Goal: Navigation & Orientation: Find specific page/section

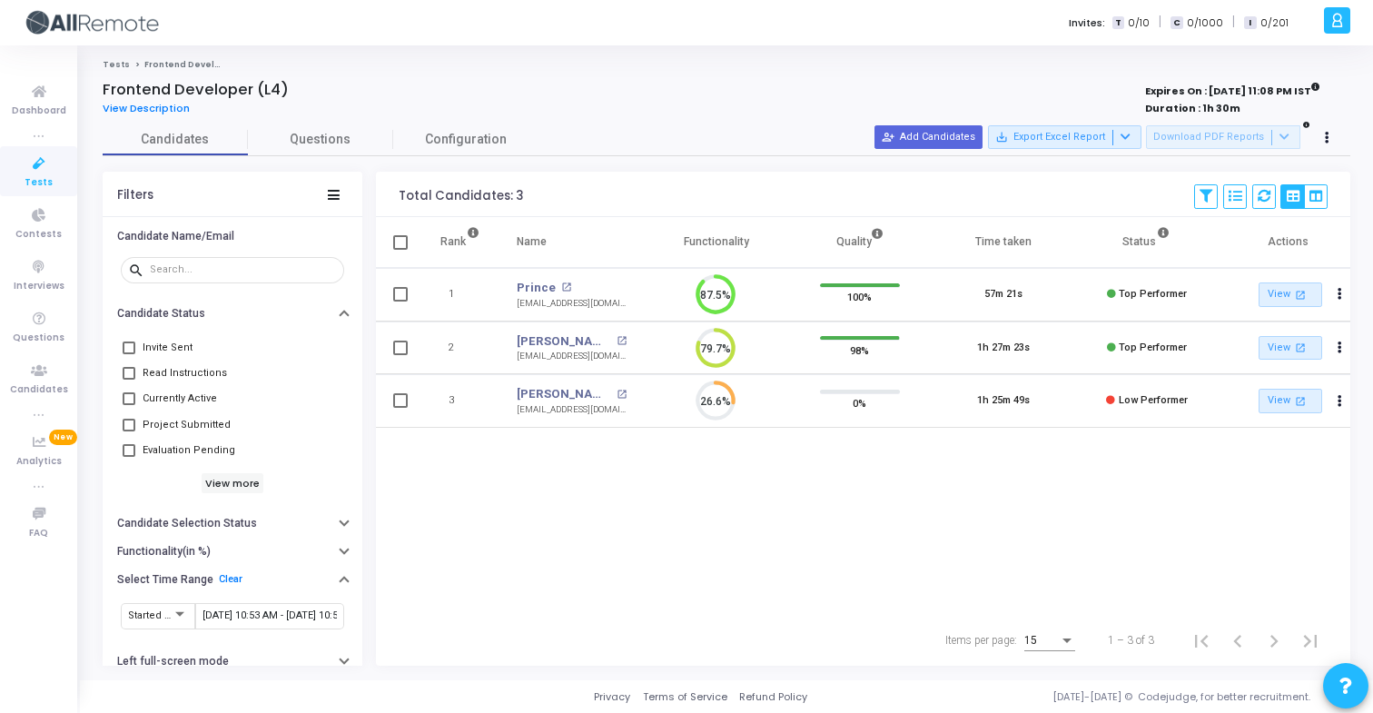
scroll to position [38, 46]
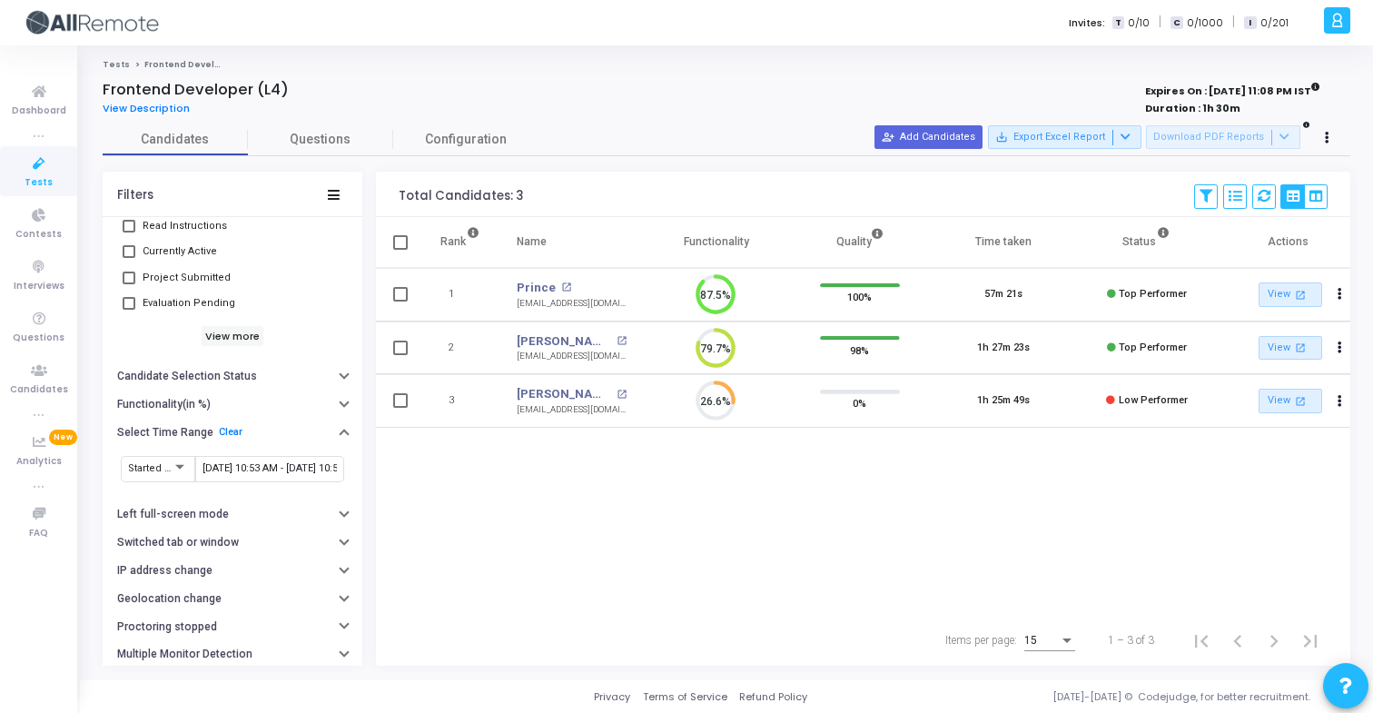
click at [252, 469] on input "[DATE] 10:53 AM - [DATE] 10:53 AM" at bounding box center [270, 468] width 134 height 11
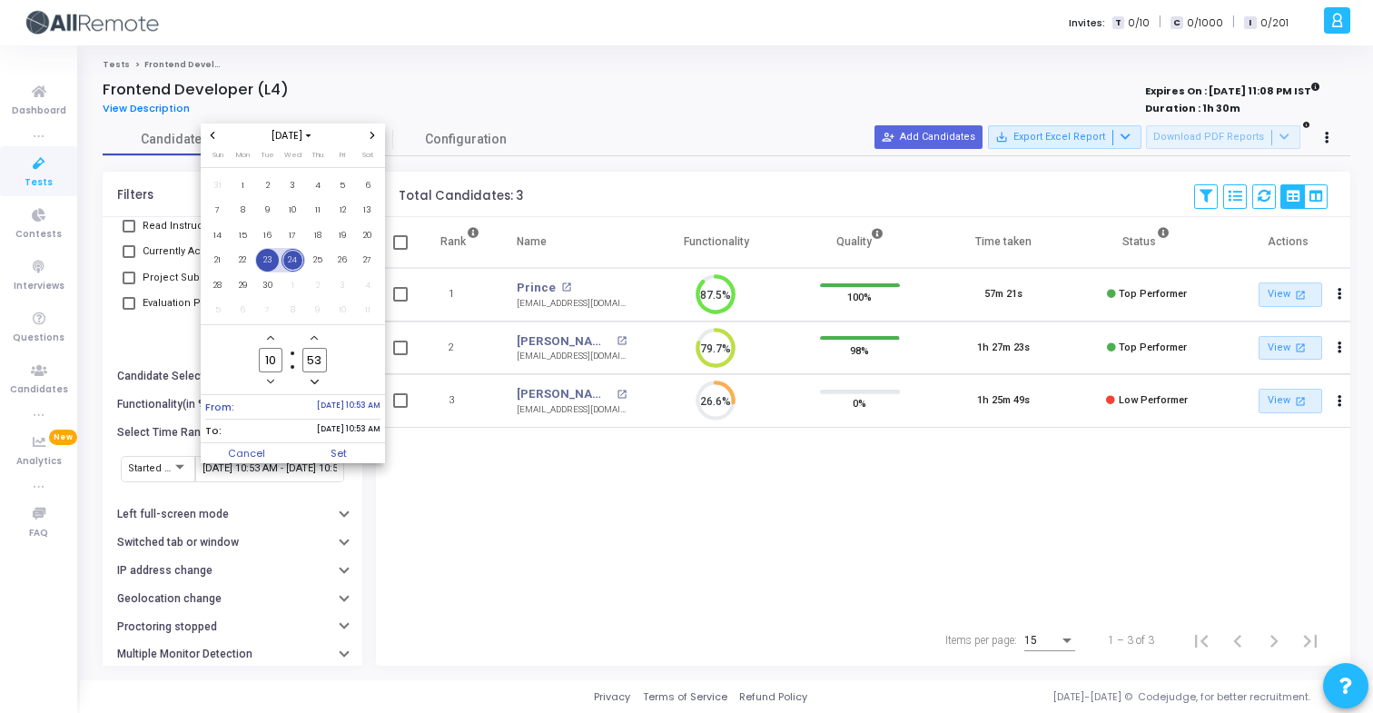
click at [273, 262] on span "23" at bounding box center [267, 260] width 23 height 23
click at [299, 262] on span "24" at bounding box center [293, 260] width 23 height 23
click at [346, 447] on span "Set" at bounding box center [339, 453] width 93 height 20
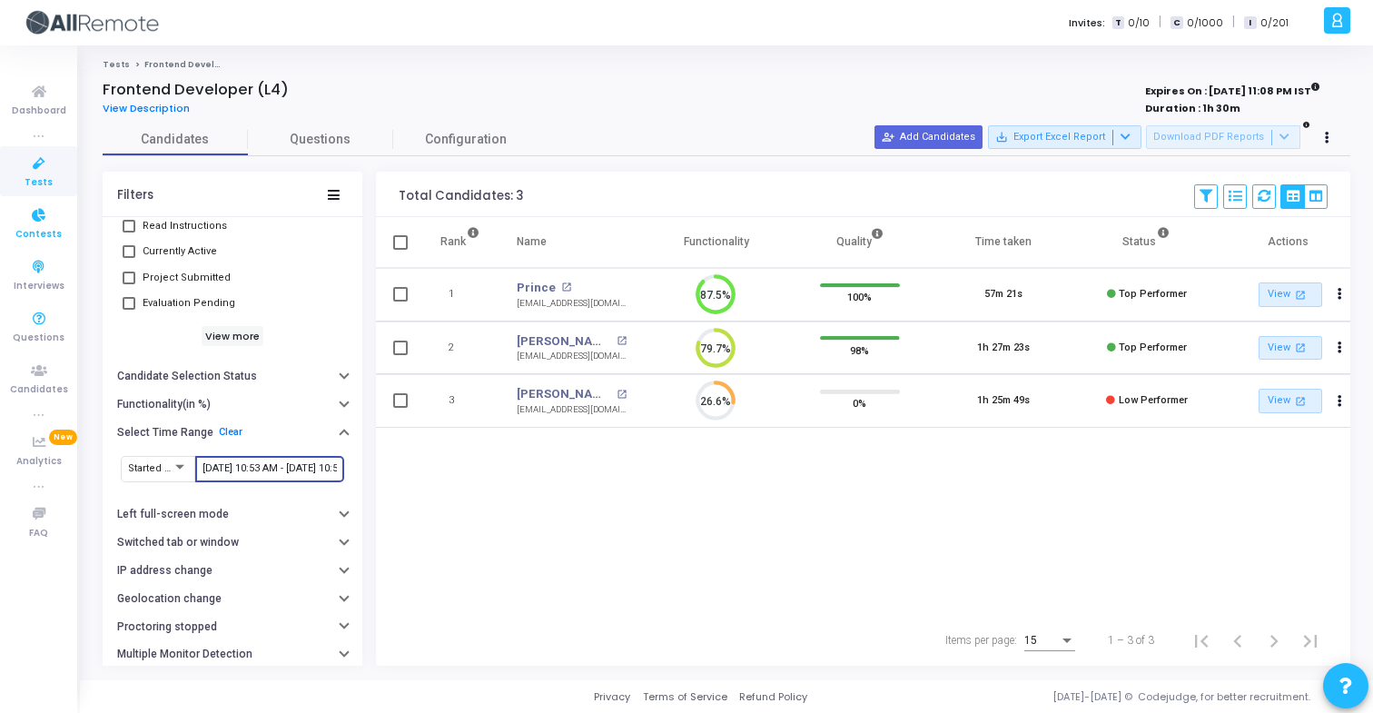
click at [65, 242] on link "Contests" at bounding box center [38, 223] width 77 height 50
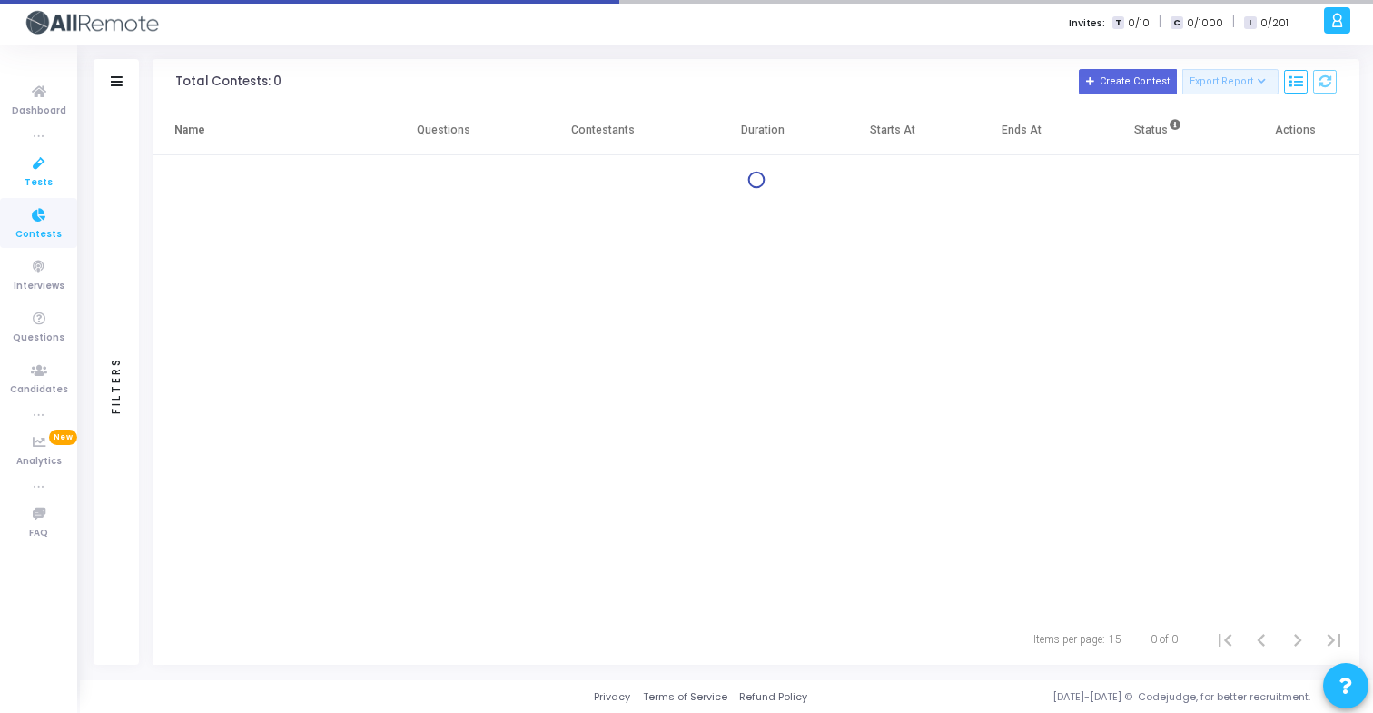
click at [46, 176] on span "Tests" at bounding box center [39, 182] width 28 height 15
